Goal: Task Accomplishment & Management: Use online tool/utility

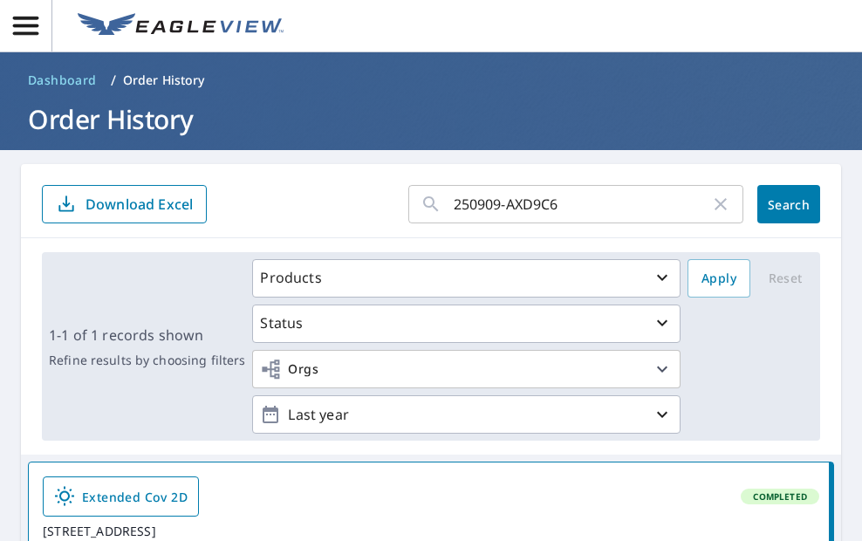
click at [715, 205] on icon "button" at bounding box center [721, 204] width 12 height 12
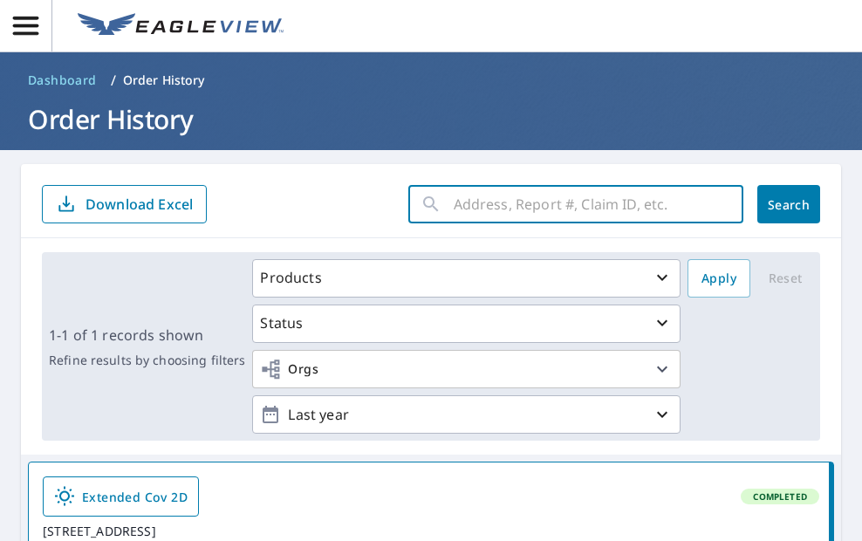
click at [500, 201] on input "text" at bounding box center [599, 204] width 290 height 49
paste input "250909-Y6XM4R"
type input "250909-Y6XM4R"
click at [771, 199] on span "Search" at bounding box center [788, 204] width 35 height 17
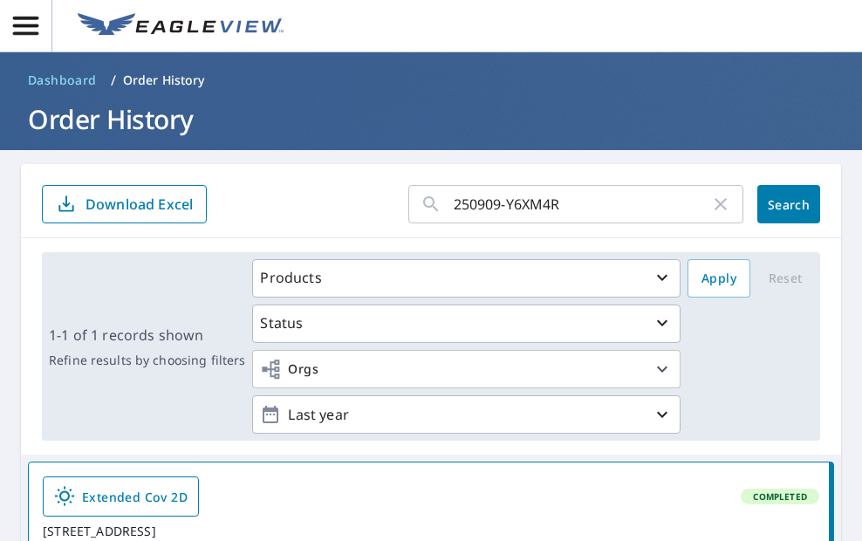
scroll to position [288, 0]
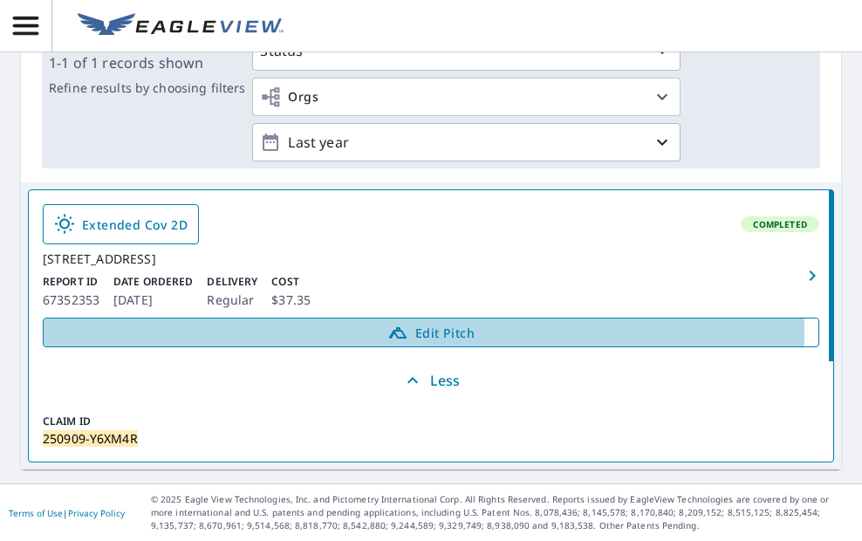
click at [396, 331] on icon at bounding box center [397, 332] width 21 height 21
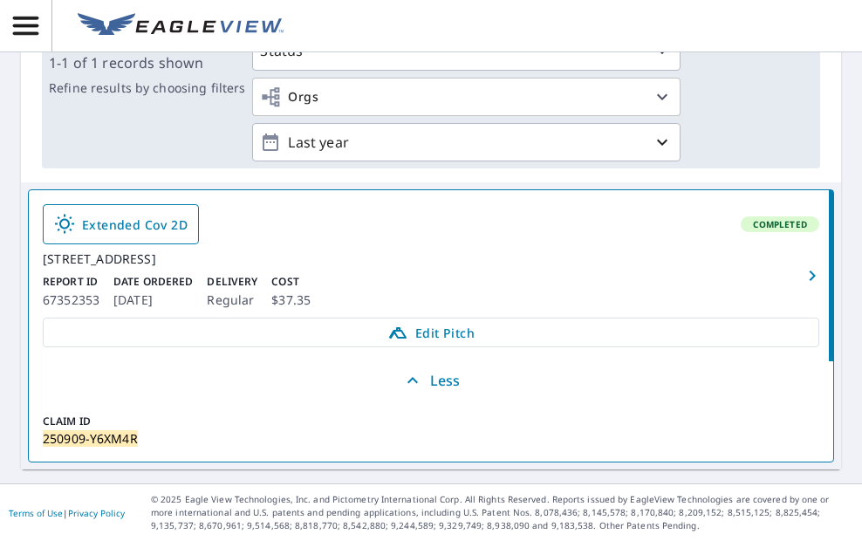
scroll to position [0, 0]
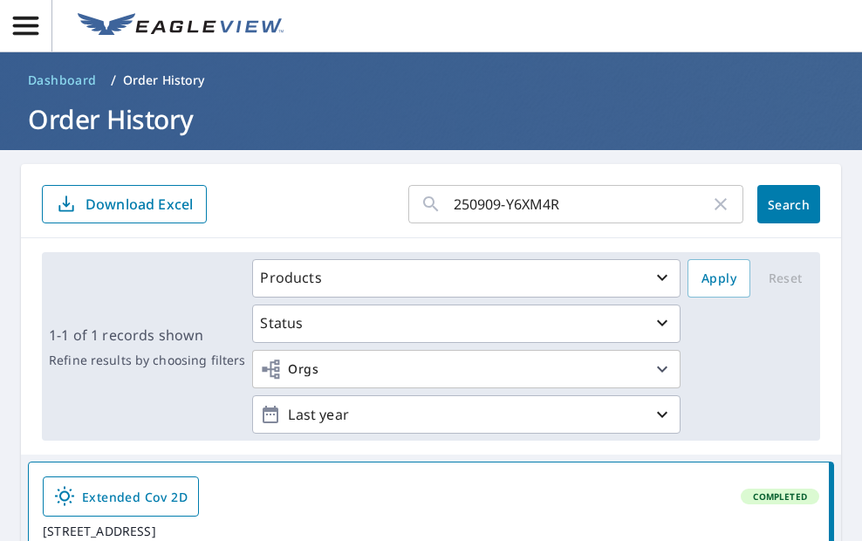
click at [710, 194] on icon "button" at bounding box center [720, 204] width 21 height 21
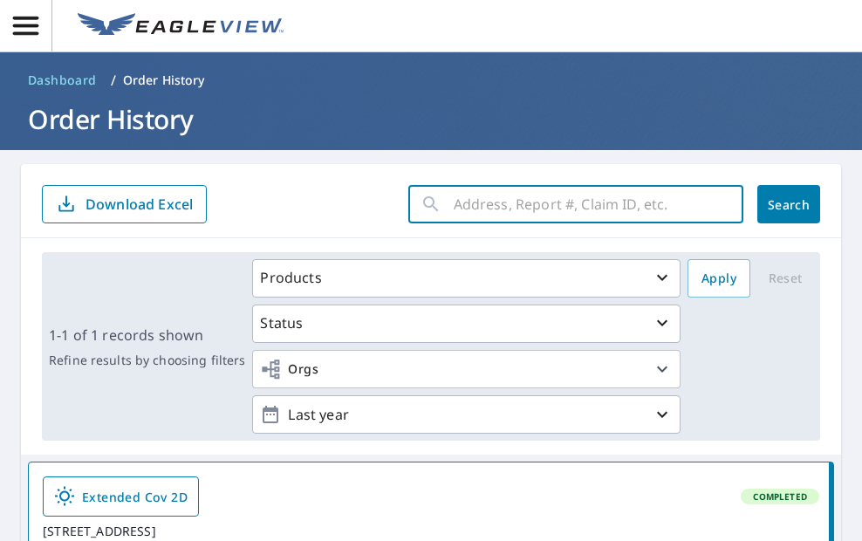
click at [536, 209] on input "text" at bounding box center [599, 204] width 290 height 49
paste input "250909-AXD9C6"
type input "250909-AXD9C6"
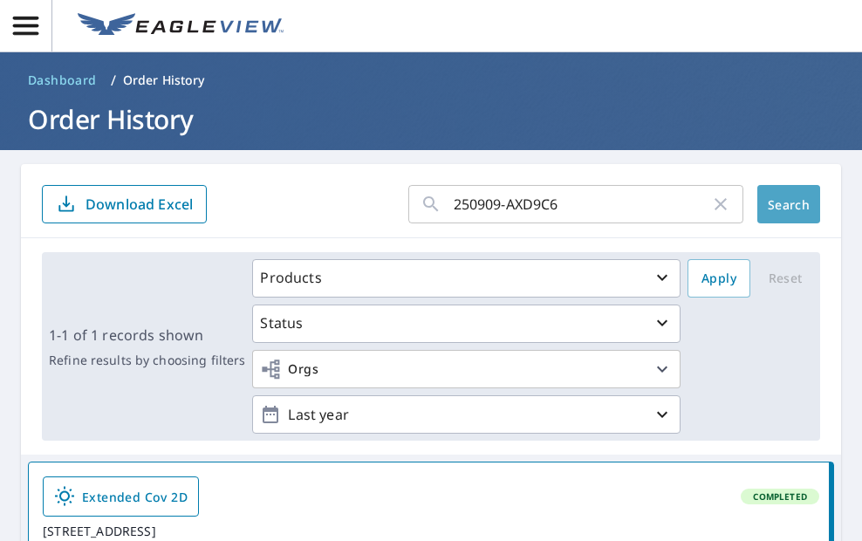
click at [771, 199] on span "Search" at bounding box center [788, 204] width 35 height 17
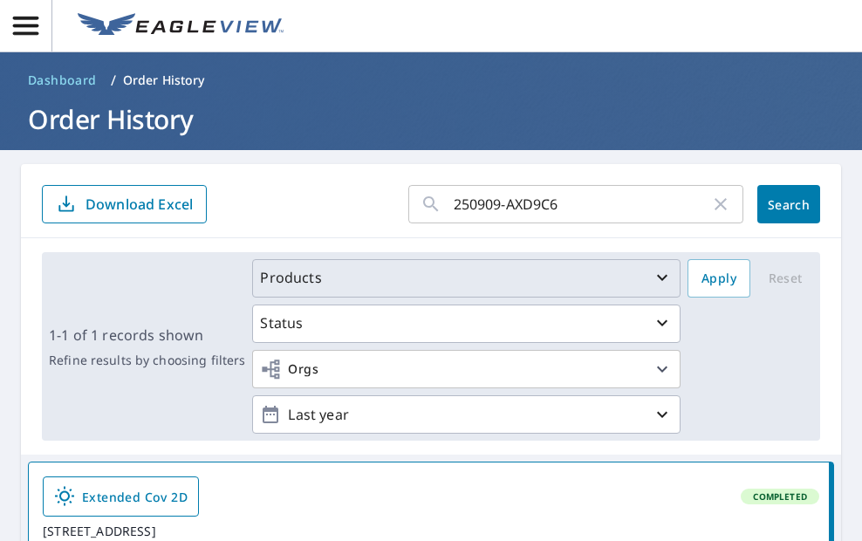
scroll to position [288, 0]
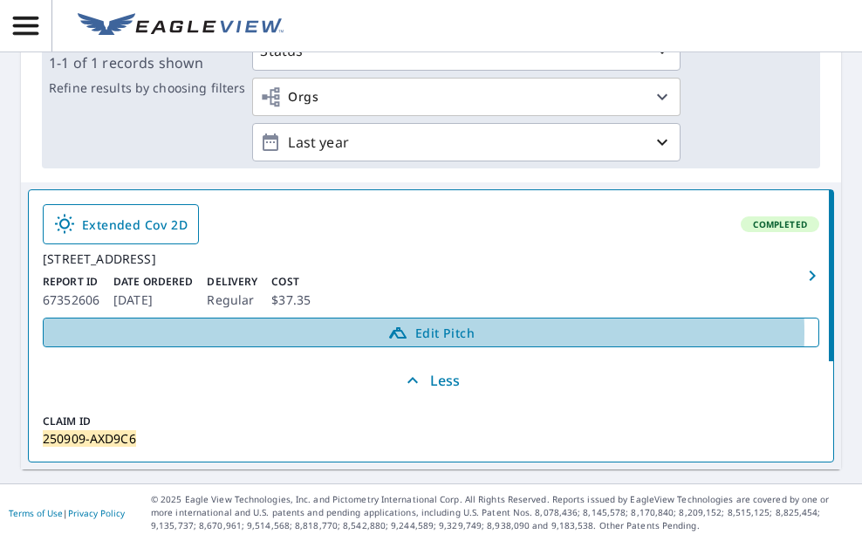
click at [394, 332] on icon at bounding box center [397, 332] width 21 height 21
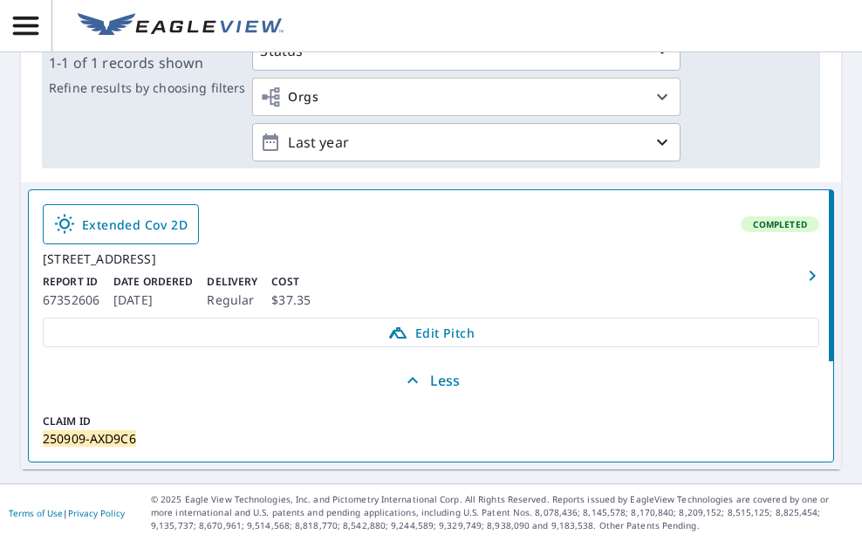
scroll to position [0, 0]
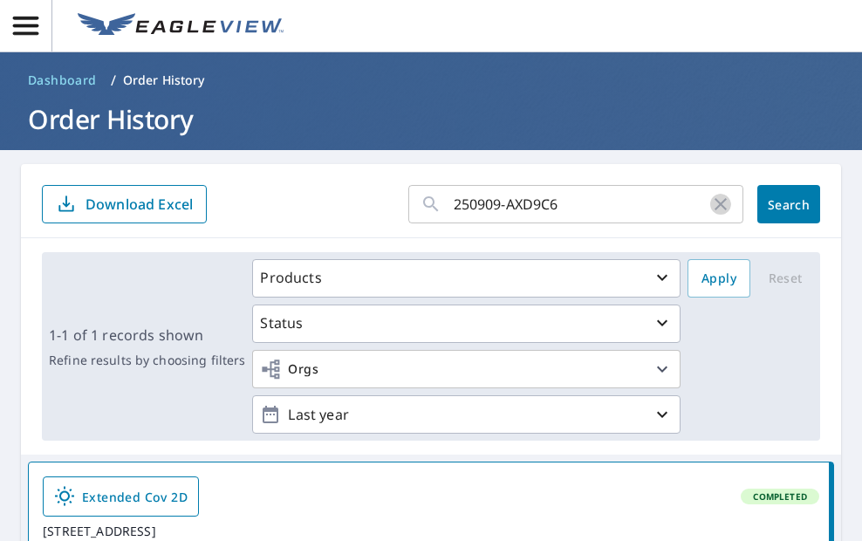
click at [715, 201] on icon "button" at bounding box center [721, 204] width 12 height 12
click at [529, 209] on input "text" at bounding box center [599, 204] width 290 height 49
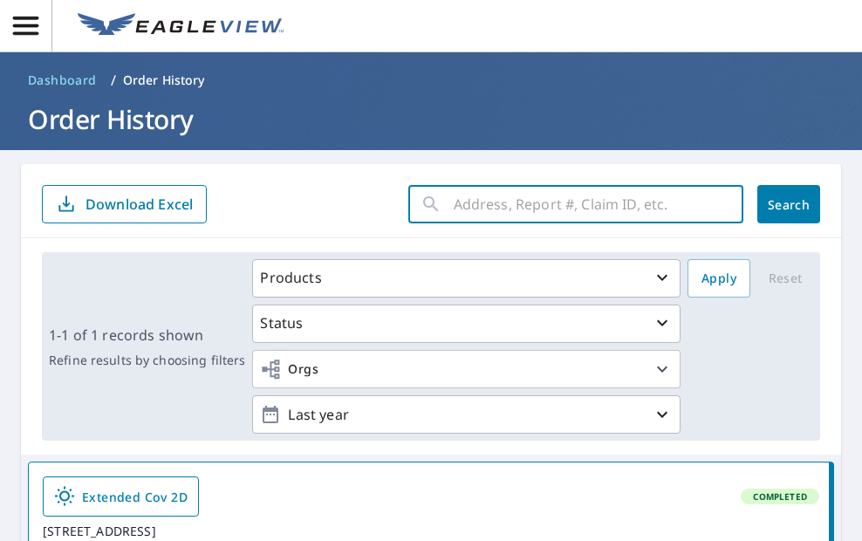
paste input "250909-67TXM6"
type input "250909-67TXM6"
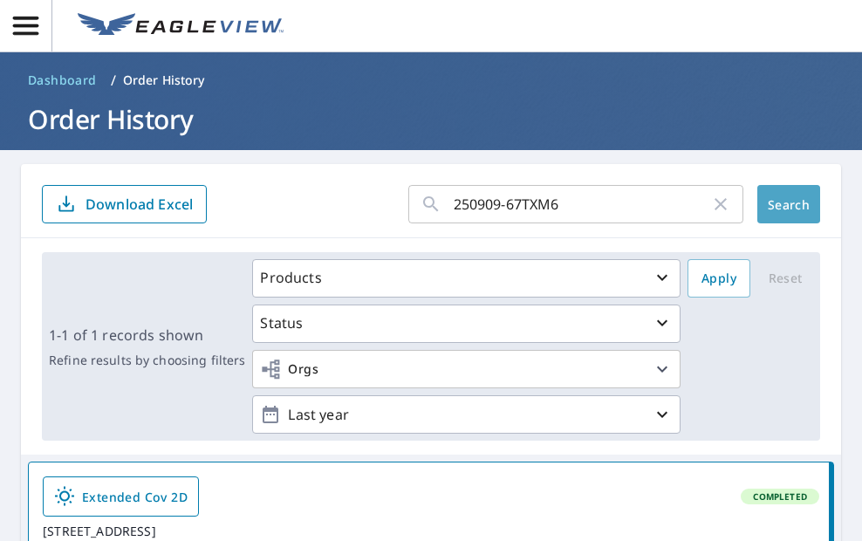
click at [776, 202] on span "Search" at bounding box center [788, 204] width 35 height 17
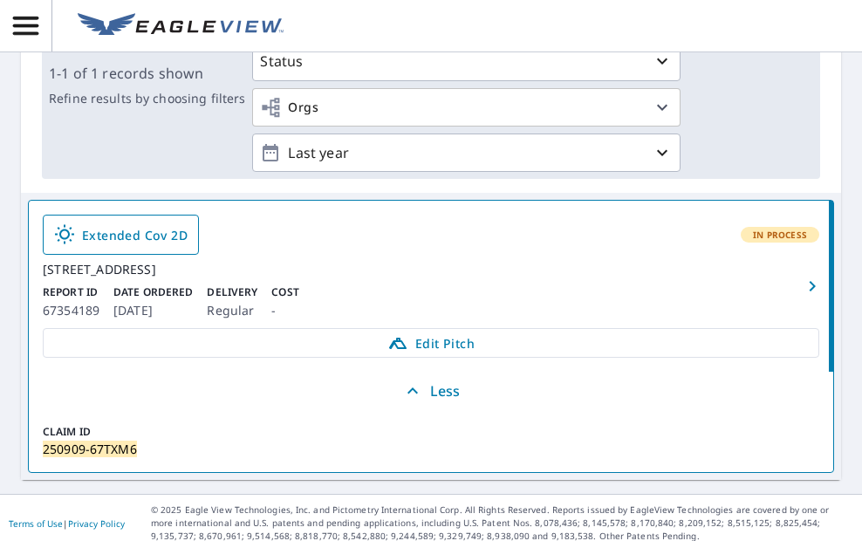
scroll to position [288, 0]
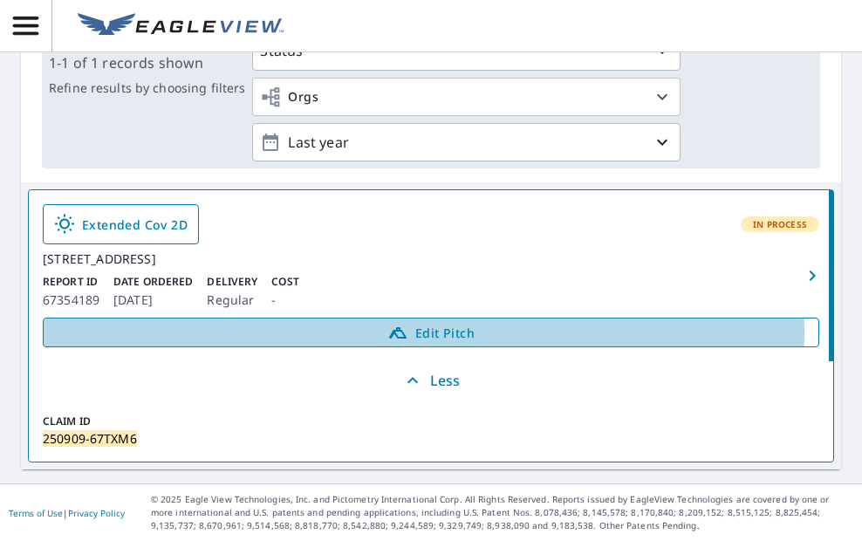
click at [408, 332] on span "Edit Pitch" at bounding box center [431, 332] width 754 height 21
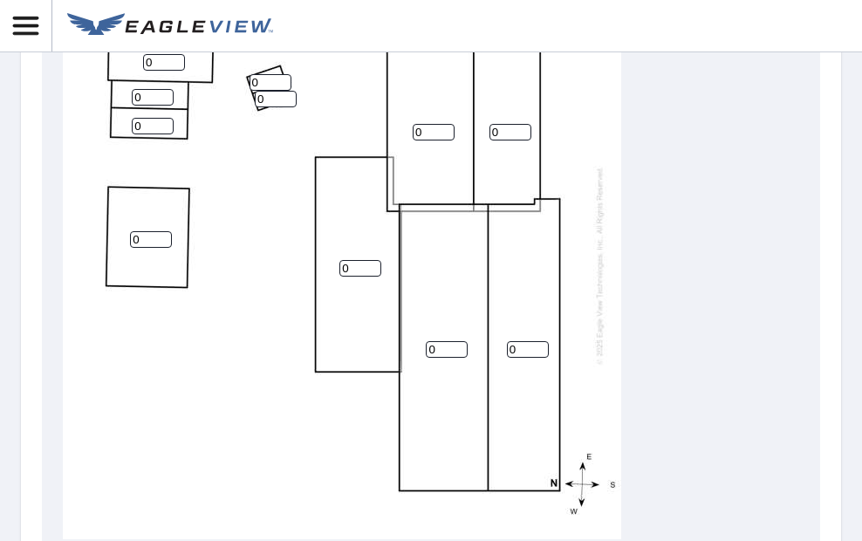
scroll to position [349, 0]
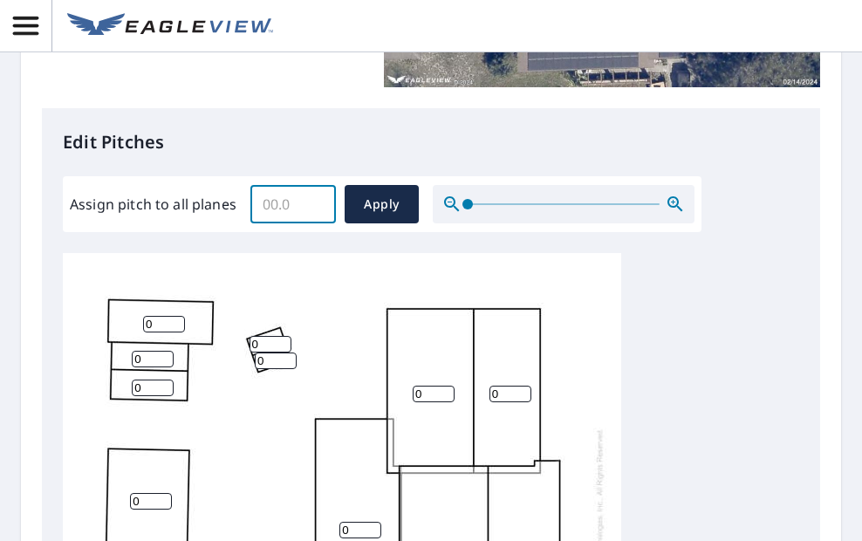
click at [281, 212] on input "Assign pitch to all planes" at bounding box center [293, 204] width 86 height 49
type input "5"
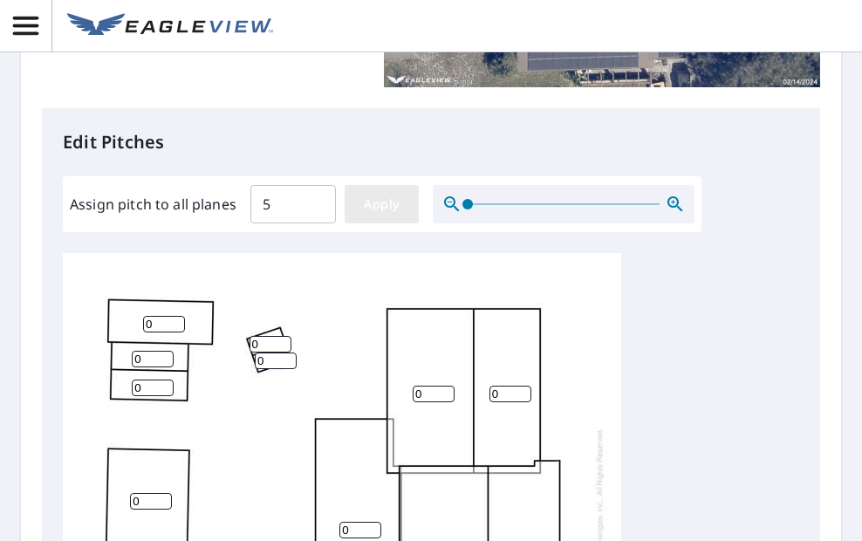
click at [371, 205] on span "Apply" at bounding box center [382, 205] width 46 height 22
type input "5"
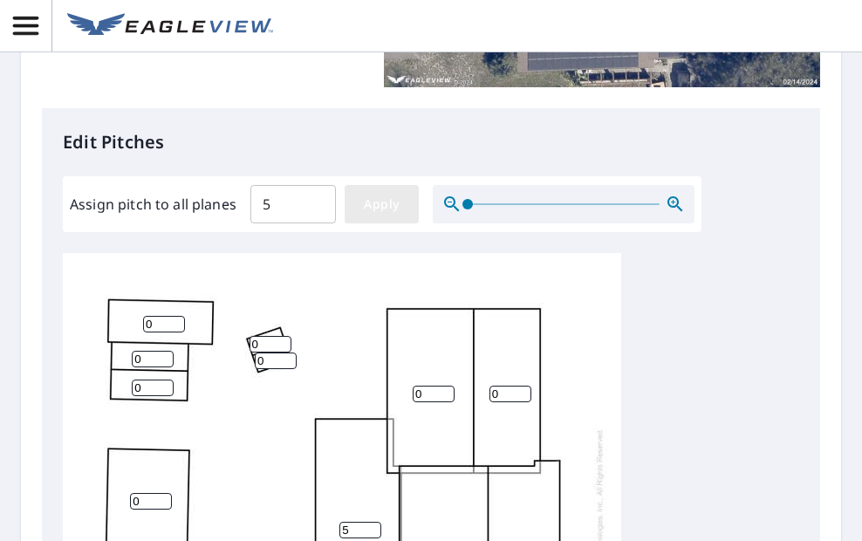
type input "5"
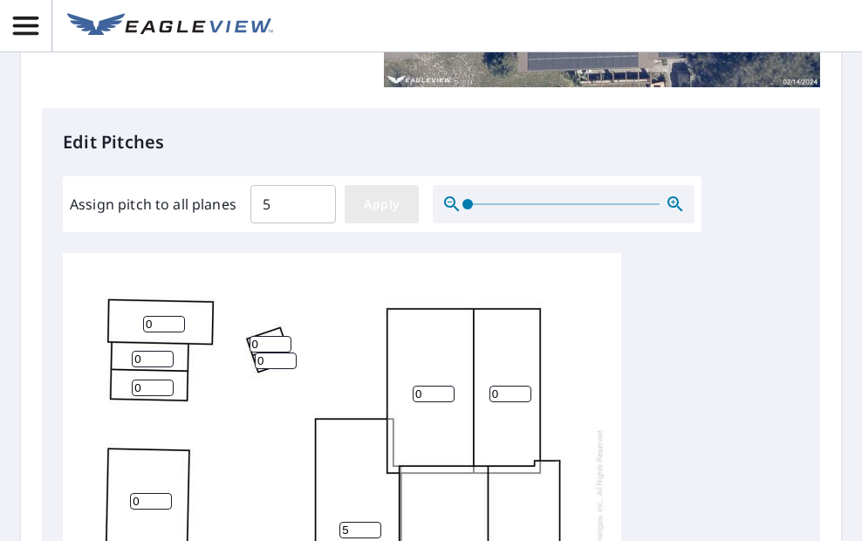
type input "5"
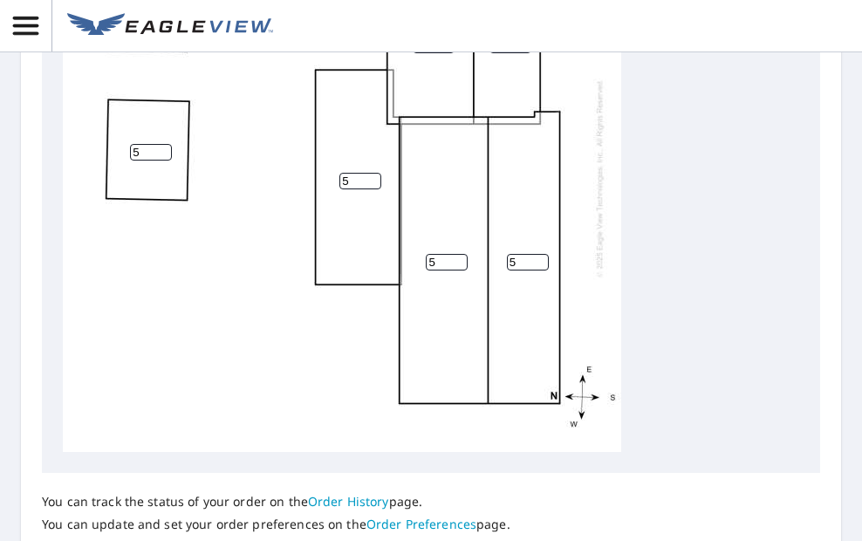
scroll to position [524, 0]
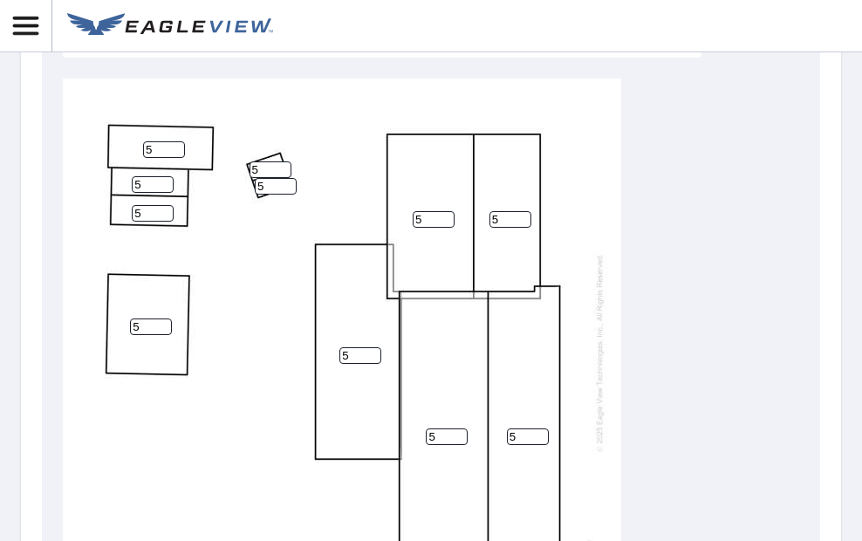
drag, startPoint x: 358, startPoint y: 356, endPoint x: 329, endPoint y: 357, distance: 28.8
click at [329, 357] on div "5 5 5 5 5 5 5 5 5 5 5" at bounding box center [342, 353] width 558 height 548
type input "0"
drag, startPoint x: 429, startPoint y: 218, endPoint x: 406, endPoint y: 216, distance: 23.7
click at [406, 216] on div "5 5 0 5 5 5 5 5 5 5 5" at bounding box center [342, 353] width 558 height 548
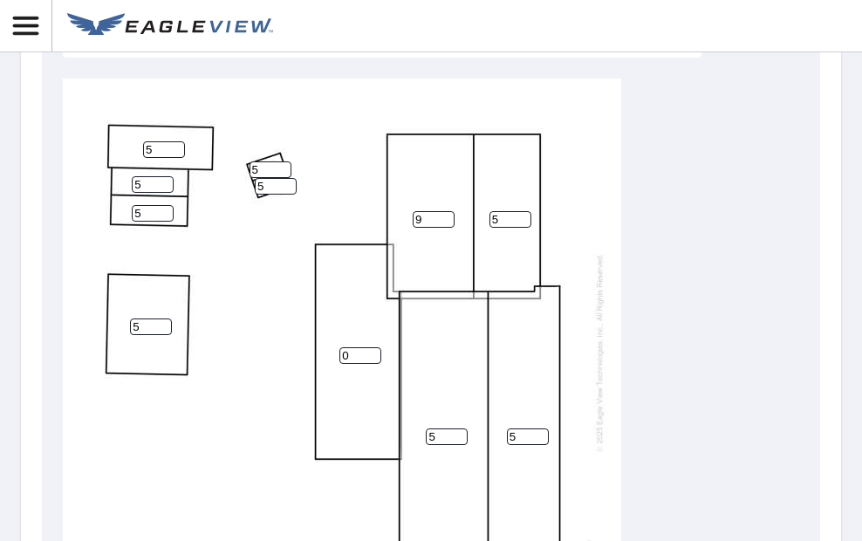
type input "9"
drag, startPoint x: 498, startPoint y: 216, endPoint x: 468, endPoint y: 216, distance: 30.5
click at [468, 216] on div "5 5 0 9 5 5 5 5 5 5 5" at bounding box center [342, 353] width 558 height 548
type input "9"
drag, startPoint x: 142, startPoint y: 321, endPoint x: 122, endPoint y: 327, distance: 21.0
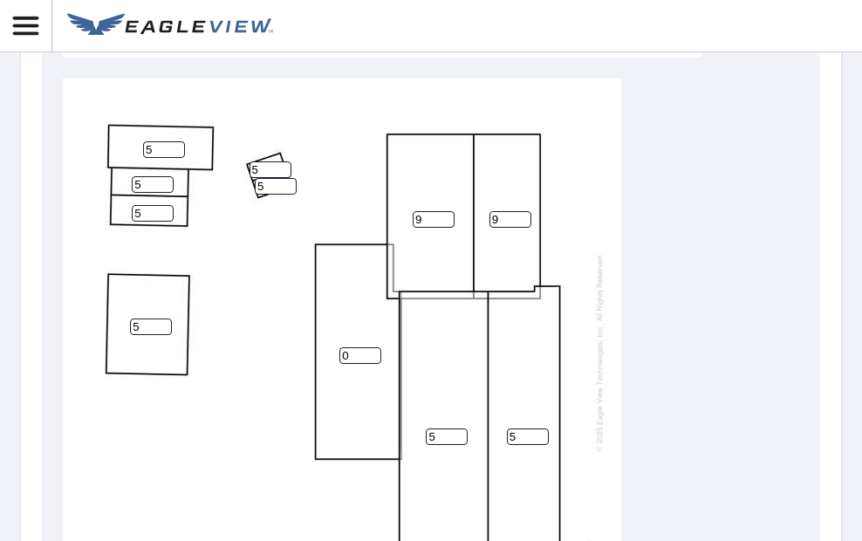
click at [122, 327] on div "5 5 0 9 9 5 5 5 5 5 5" at bounding box center [342, 353] width 558 height 548
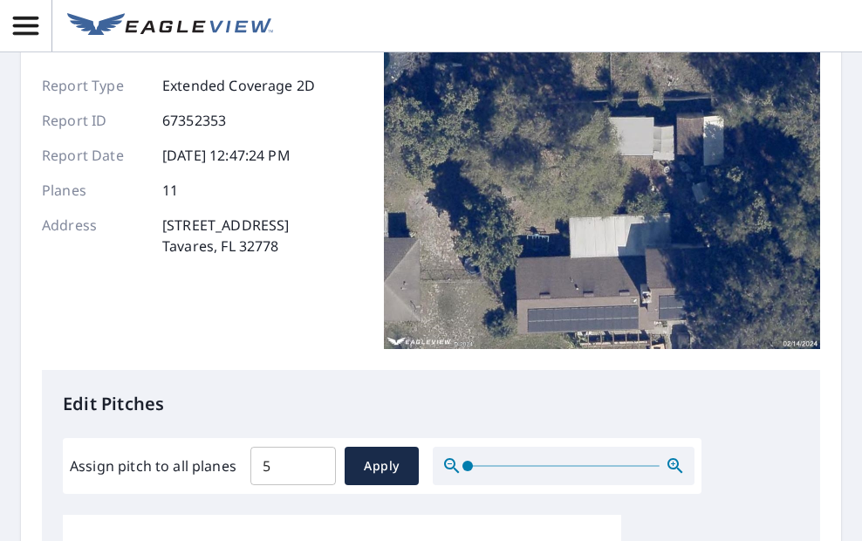
scroll to position [262, 0]
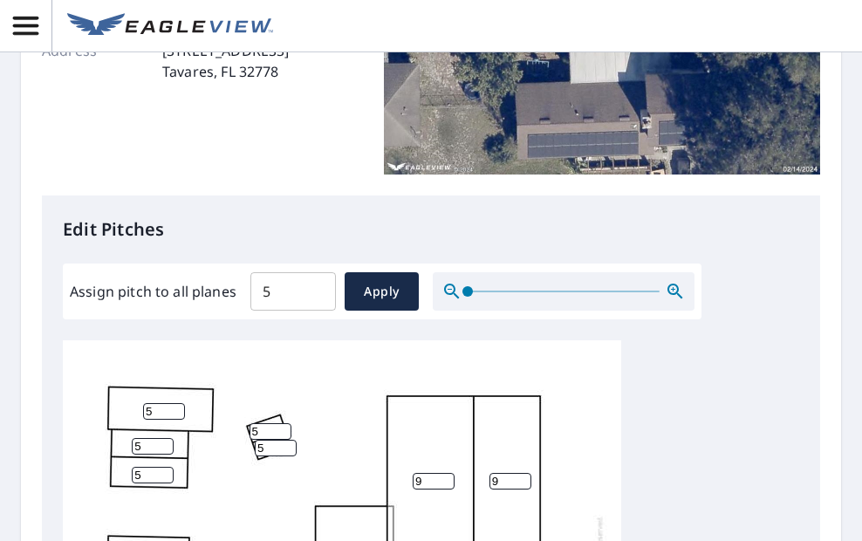
type input "0"
drag, startPoint x: 154, startPoint y: 409, endPoint x: 122, endPoint y: 411, distance: 32.3
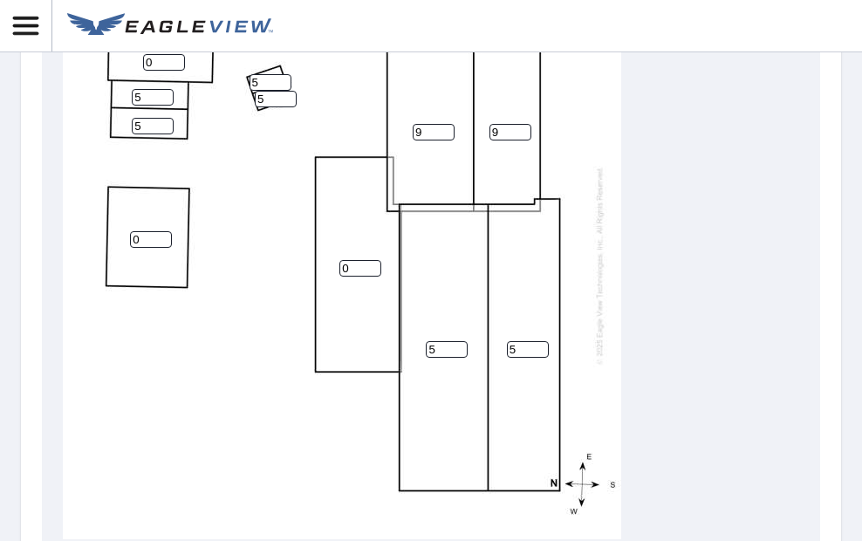
scroll to position [842, 0]
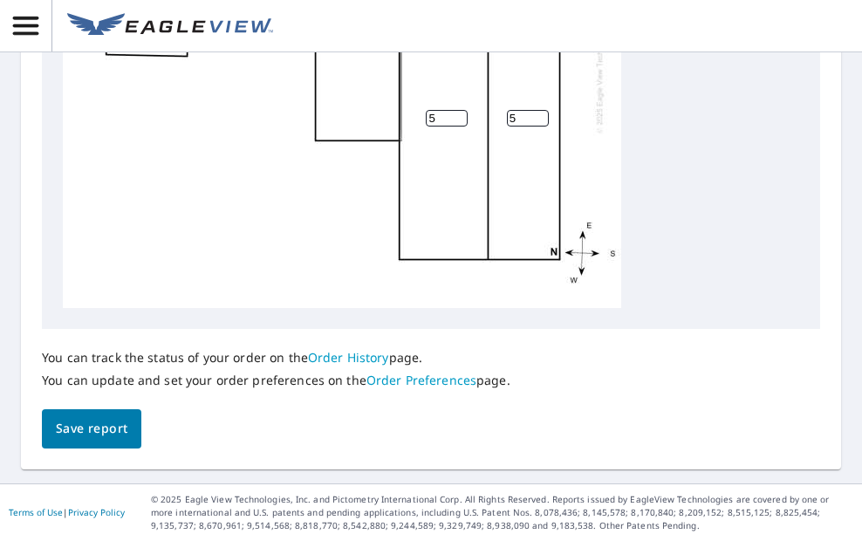
type input "0"
click at [81, 440] on button "Save report" at bounding box center [91, 428] width 99 height 39
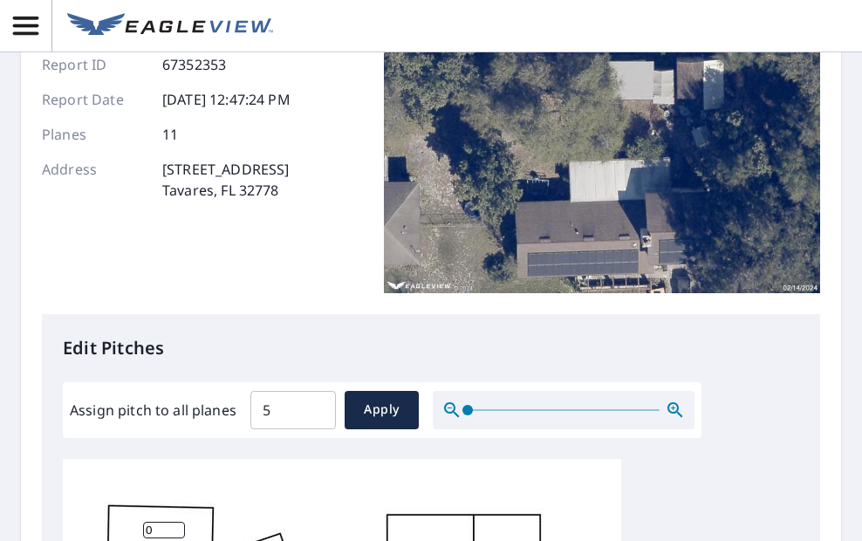
scroll to position [0, 0]
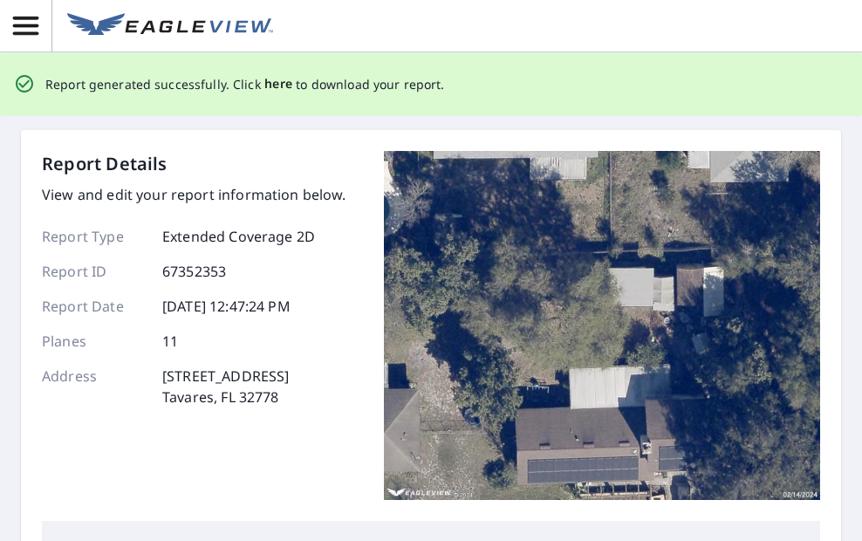
click at [271, 83] on span "here" at bounding box center [278, 84] width 29 height 22
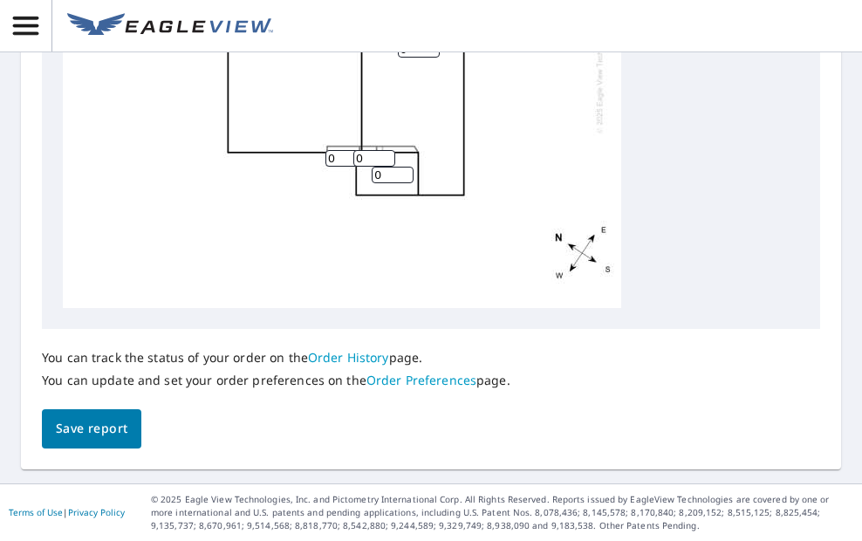
scroll to position [771, 0]
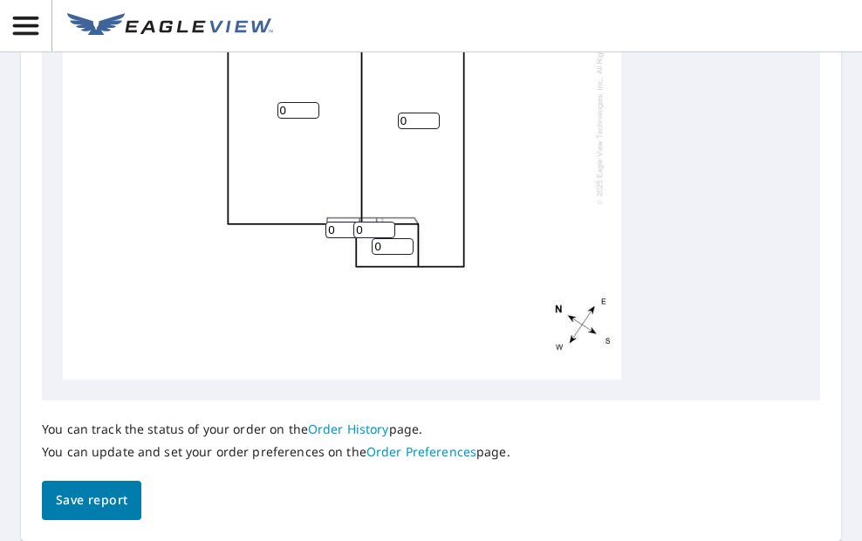
type input "6"
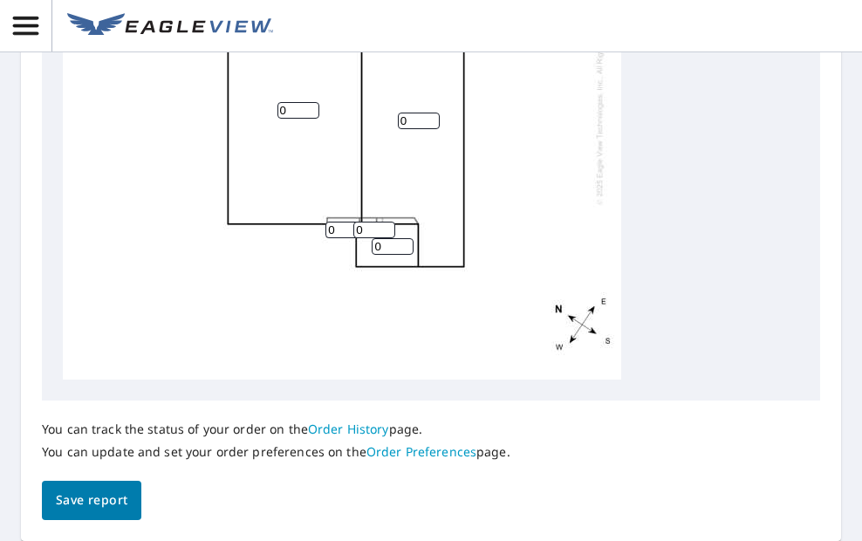
type input "6"
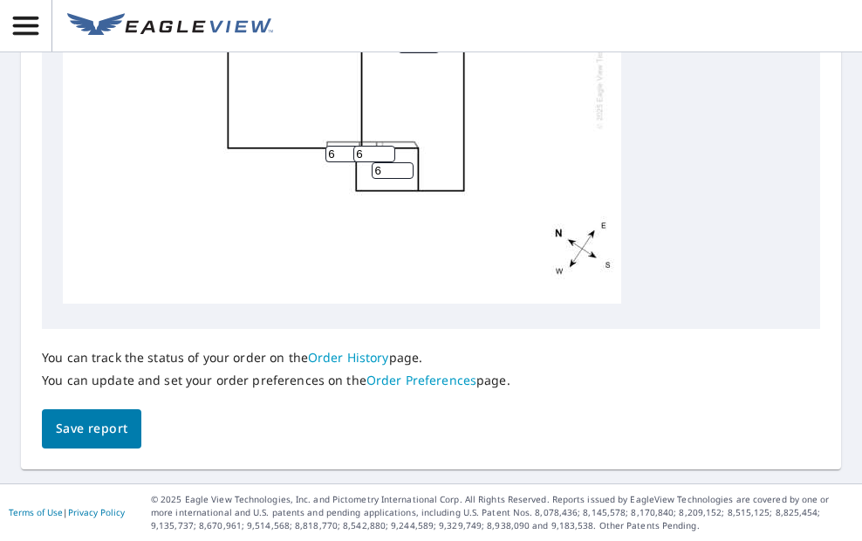
scroll to position [1120, 0]
click at [113, 427] on span "Save report" at bounding box center [92, 429] width 72 height 22
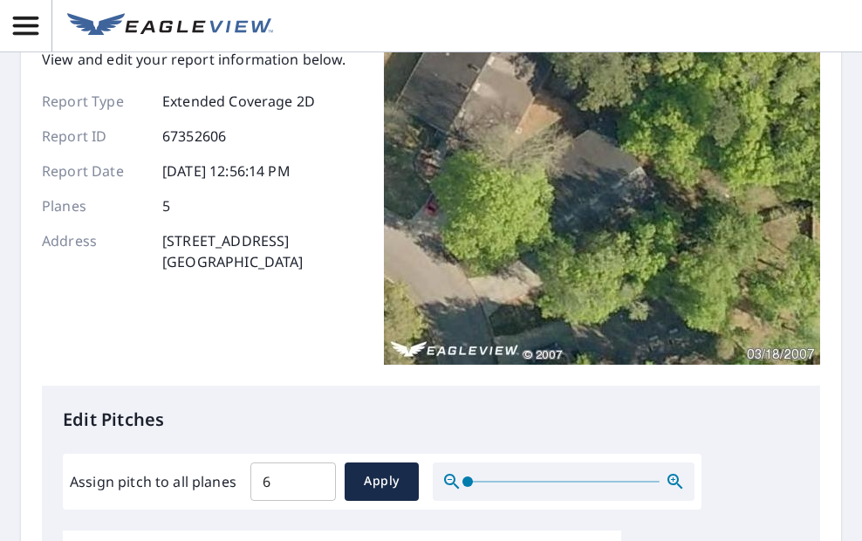
scroll to position [0, 0]
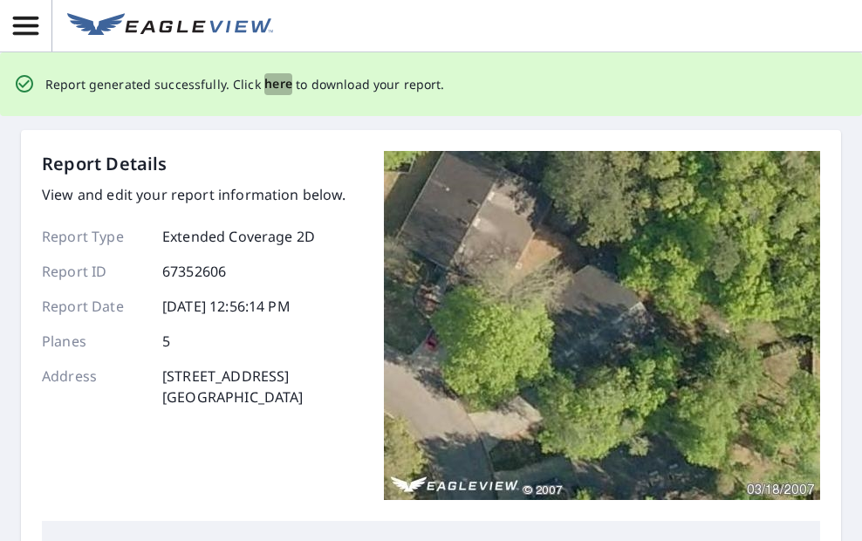
click at [268, 86] on span "here" at bounding box center [278, 84] width 29 height 22
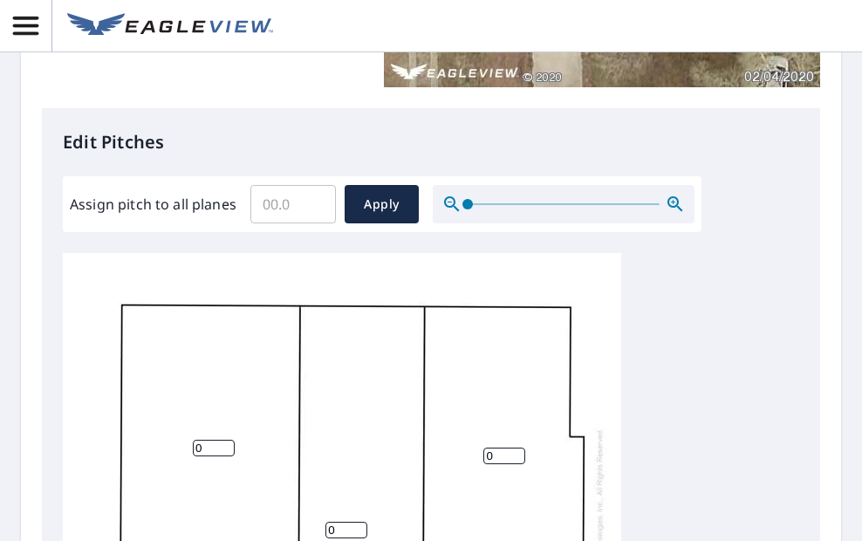
scroll to position [262, 0]
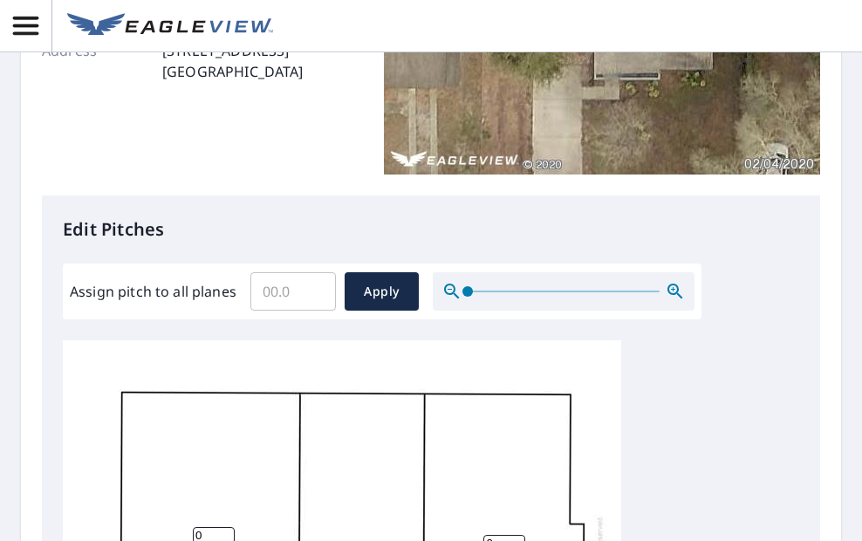
click at [301, 287] on input "Assign pitch to all planes" at bounding box center [293, 291] width 86 height 49
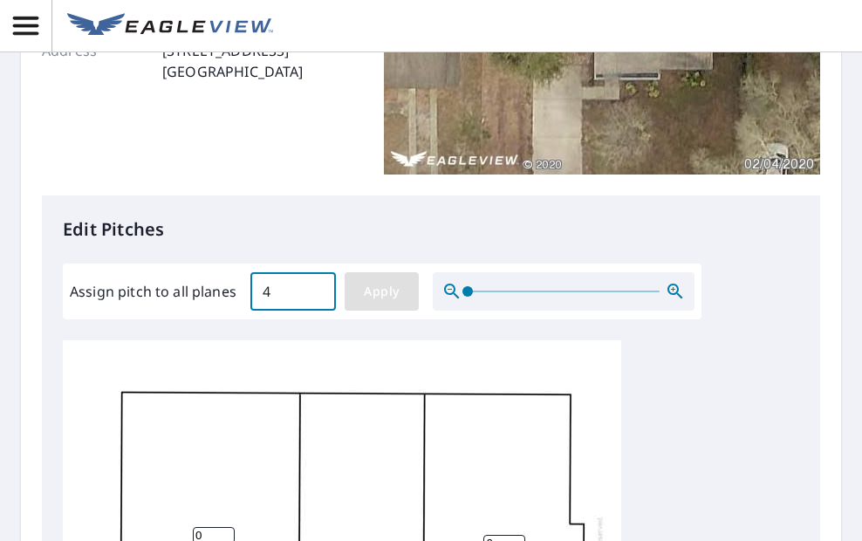
type input "4"
click at [363, 299] on span "Apply" at bounding box center [382, 292] width 46 height 22
type input "4"
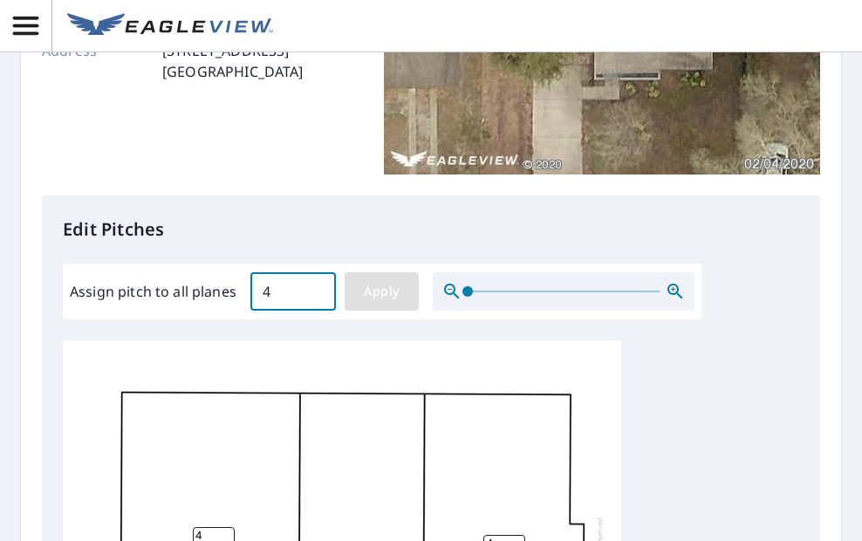
type input "4"
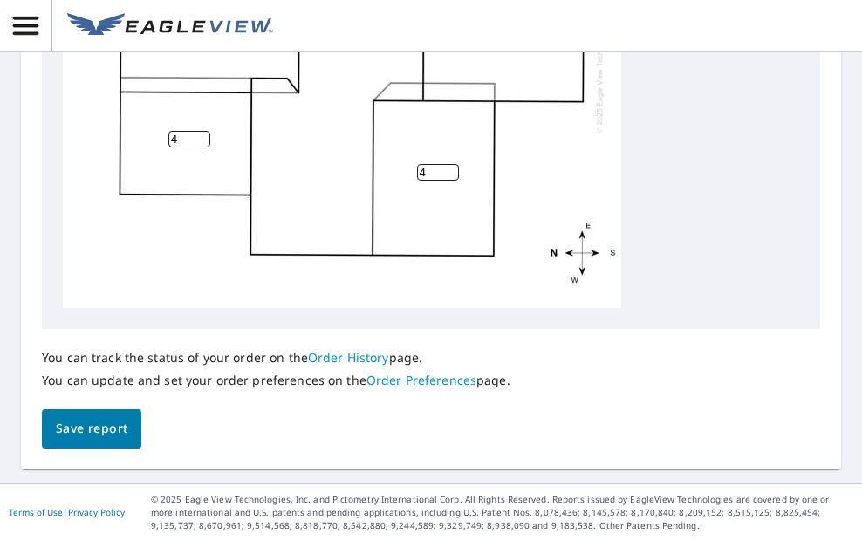
scroll to position [668, 0]
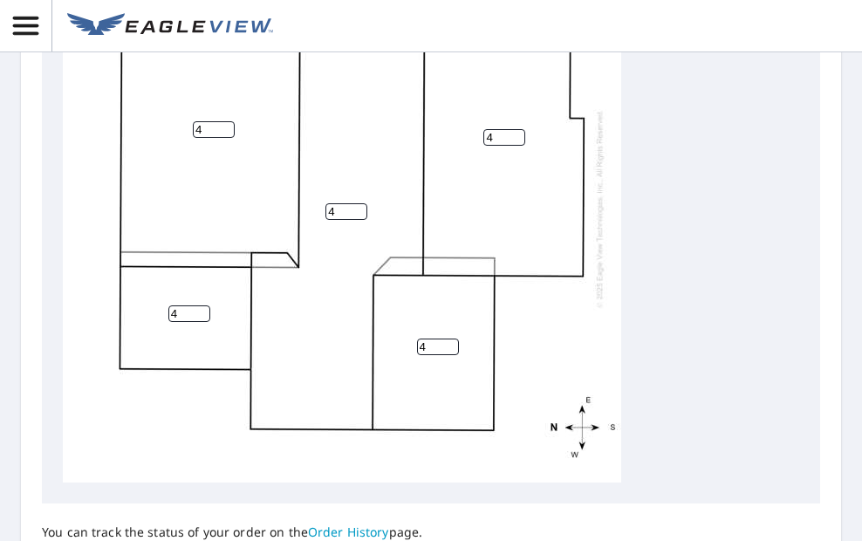
drag, startPoint x: 203, startPoint y: 127, endPoint x: 190, endPoint y: 129, distance: 13.3
click at [190, 129] on div "4 4 4 4 4" at bounding box center [342, 209] width 558 height 548
type input "0"
drag, startPoint x: 179, startPoint y: 313, endPoint x: 162, endPoint y: 316, distance: 16.8
click at [150, 313] on div "4 0 4 4 0" at bounding box center [342, 209] width 558 height 548
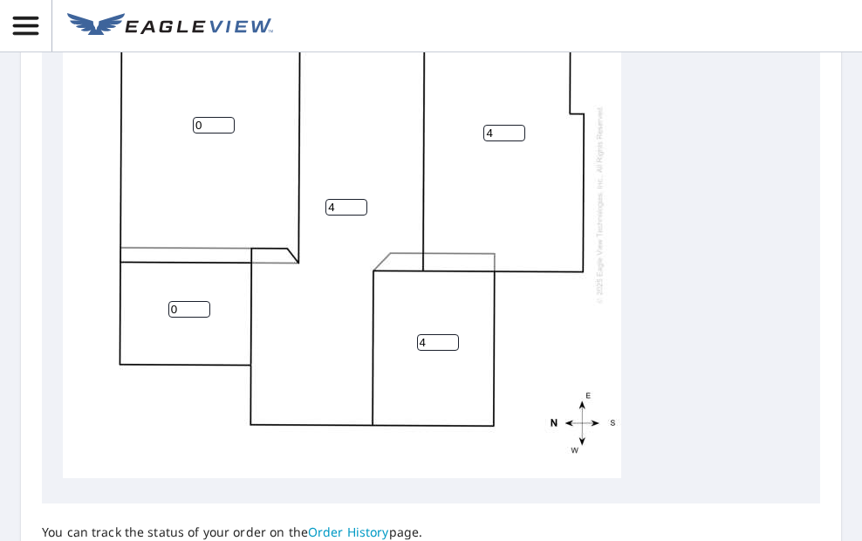
scroll to position [842, 0]
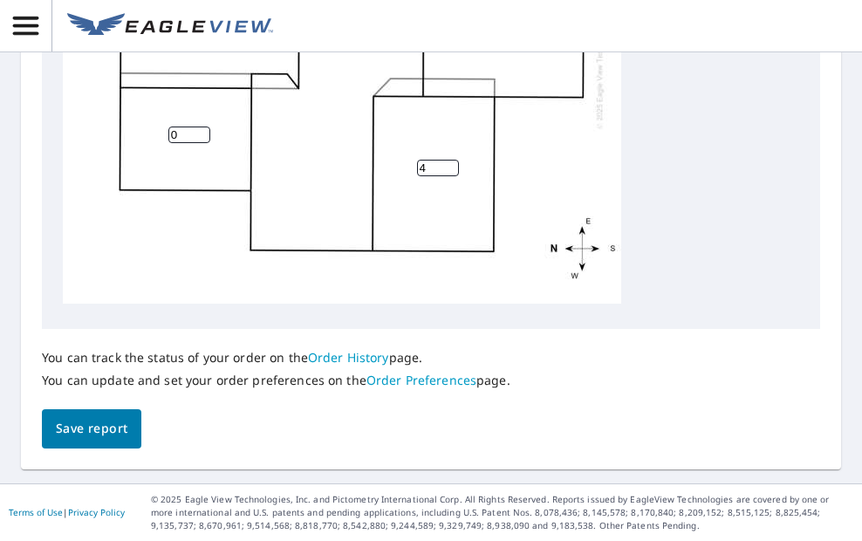
type input "0"
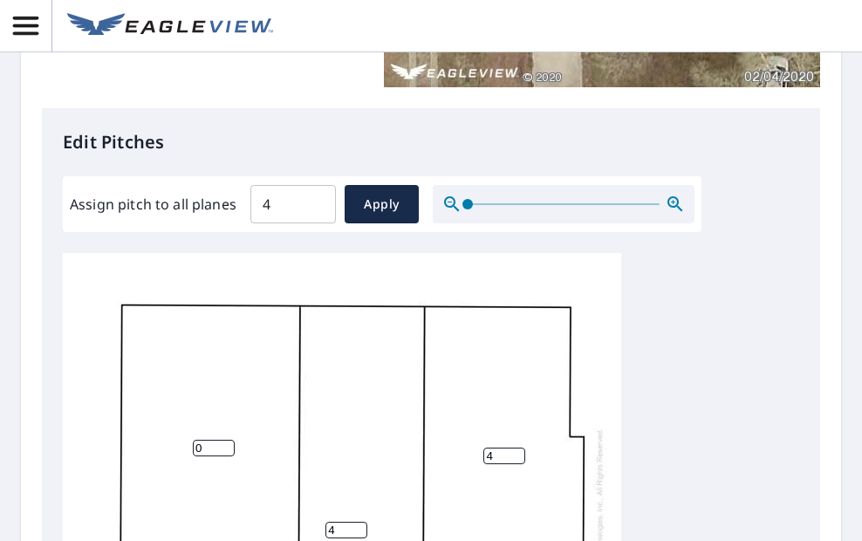
scroll to position [611, 0]
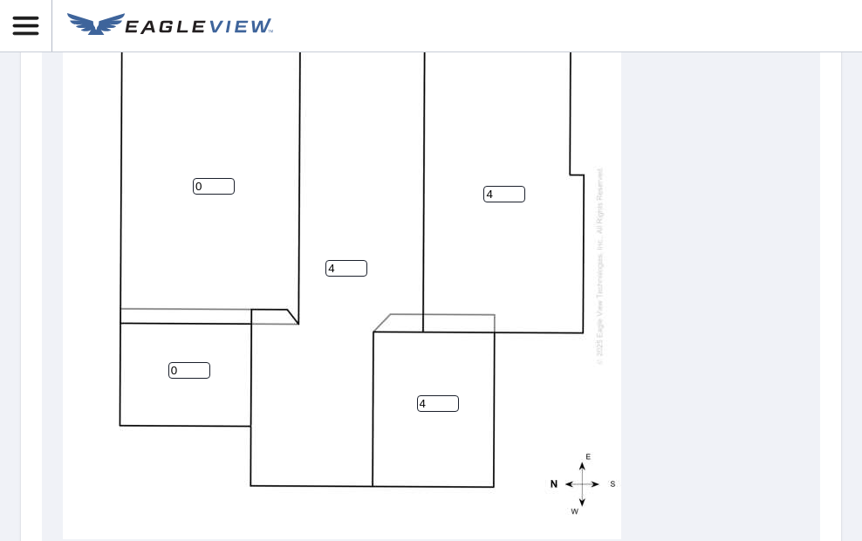
drag, startPoint x: 202, startPoint y: 184, endPoint x: 176, endPoint y: 183, distance: 26.2
click at [176, 183] on div "4 0 4 4 0" at bounding box center [342, 265] width 558 height 548
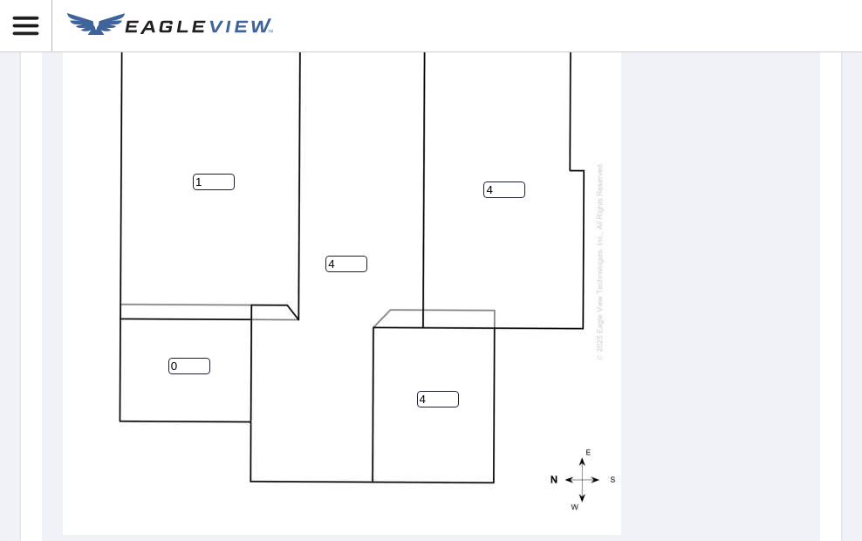
scroll to position [842, 0]
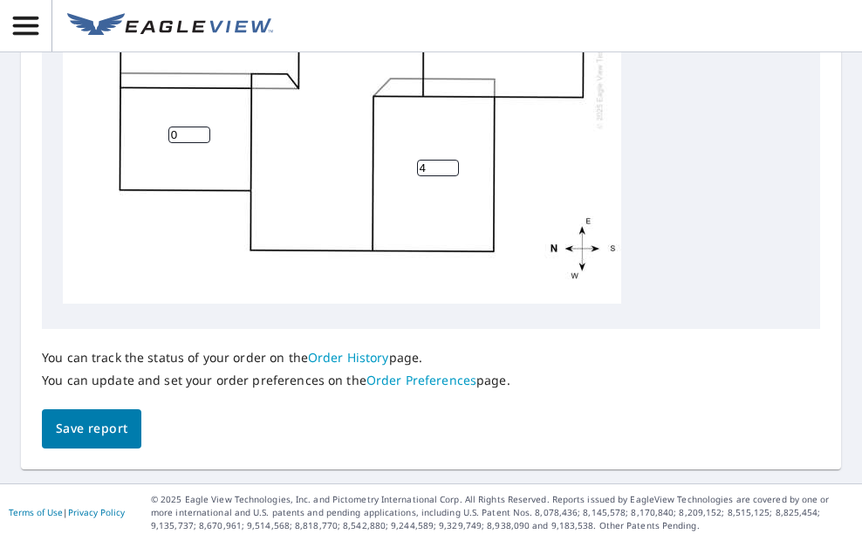
type input "1"
click at [101, 438] on span "Save report" at bounding box center [92, 429] width 72 height 22
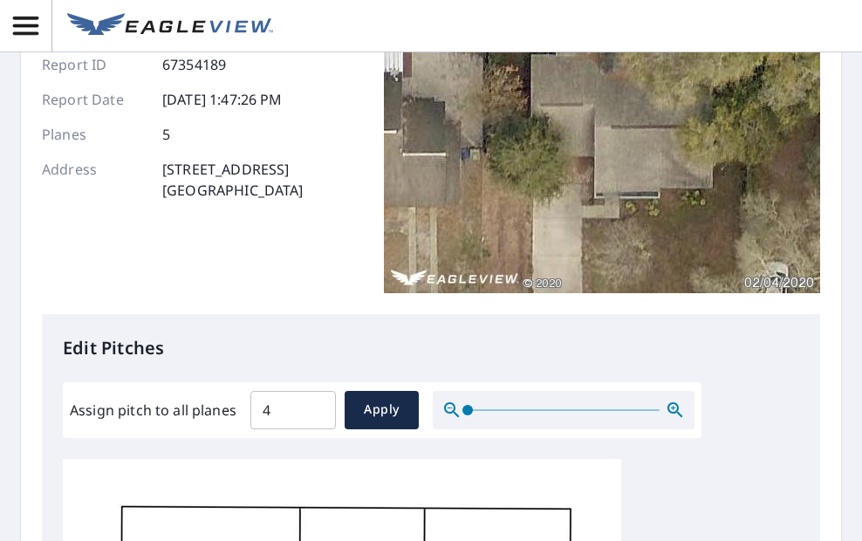
scroll to position [0, 0]
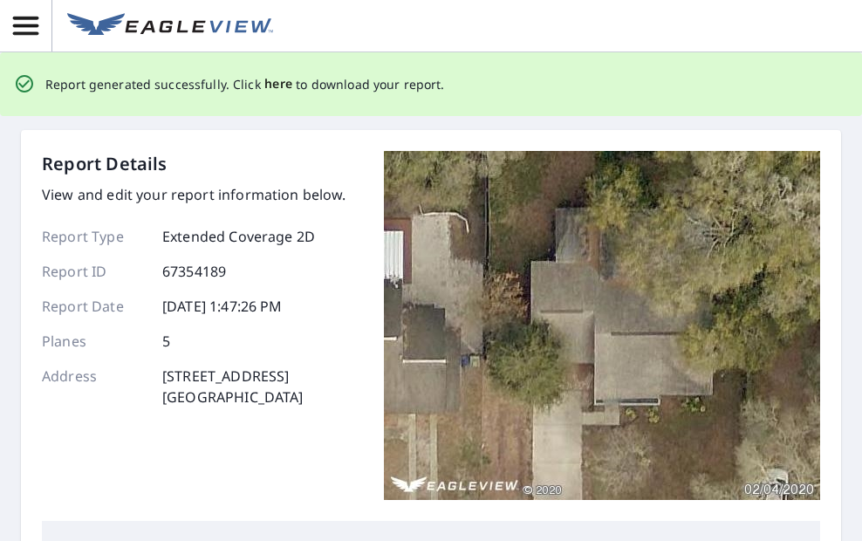
click at [270, 86] on span "here" at bounding box center [278, 84] width 29 height 22
